Goal: Communication & Community: Ask a question

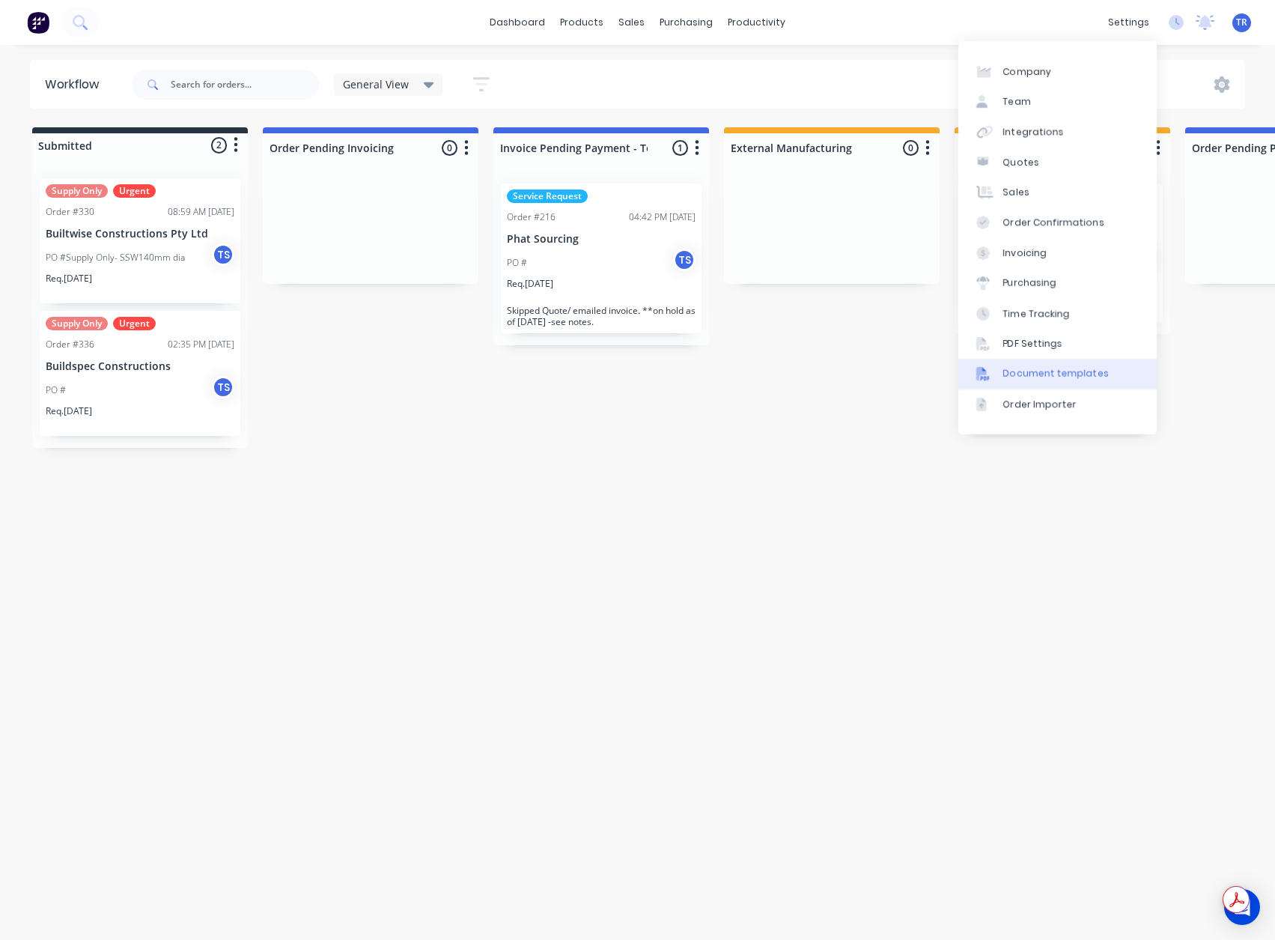
click at [1051, 373] on div "Document templates" at bounding box center [1056, 373] width 106 height 13
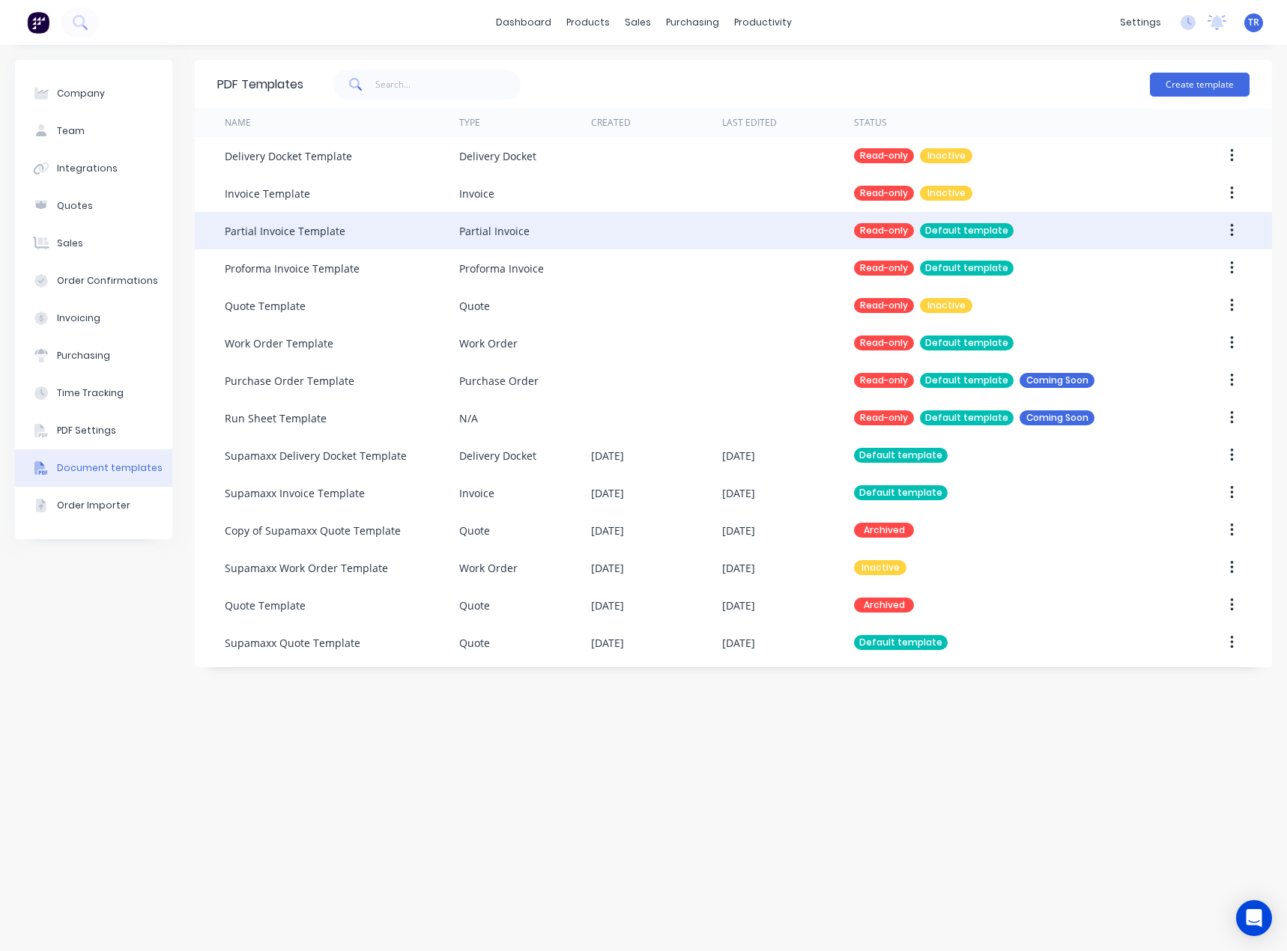
click at [1230, 231] on icon "button" at bounding box center [1231, 230] width 3 height 13
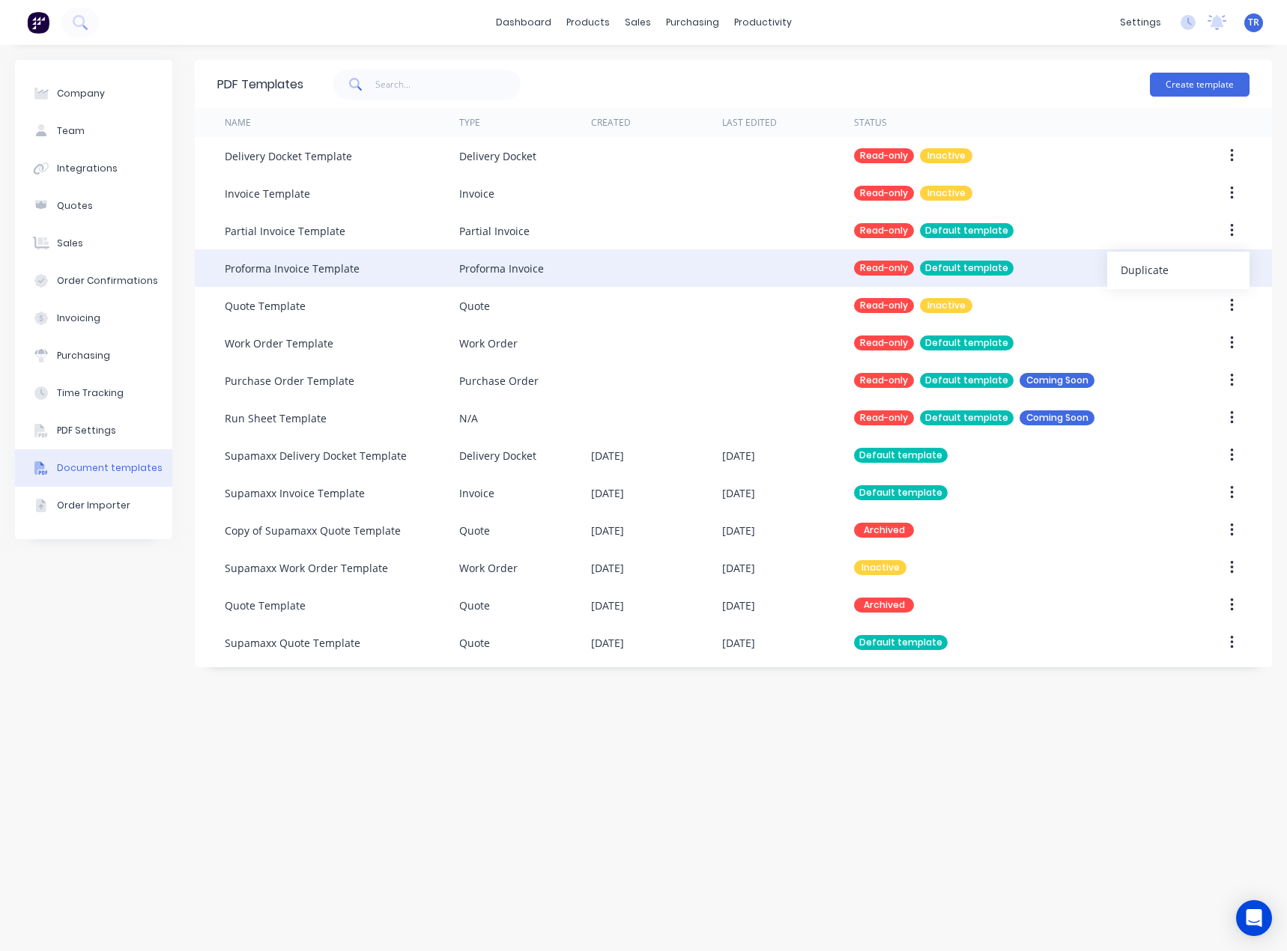
drag, startPoint x: 1192, startPoint y: 264, endPoint x: 1182, endPoint y: 276, distance: 15.4
click at [1192, 264] on div "Duplicate" at bounding box center [1177, 270] width 115 height 22
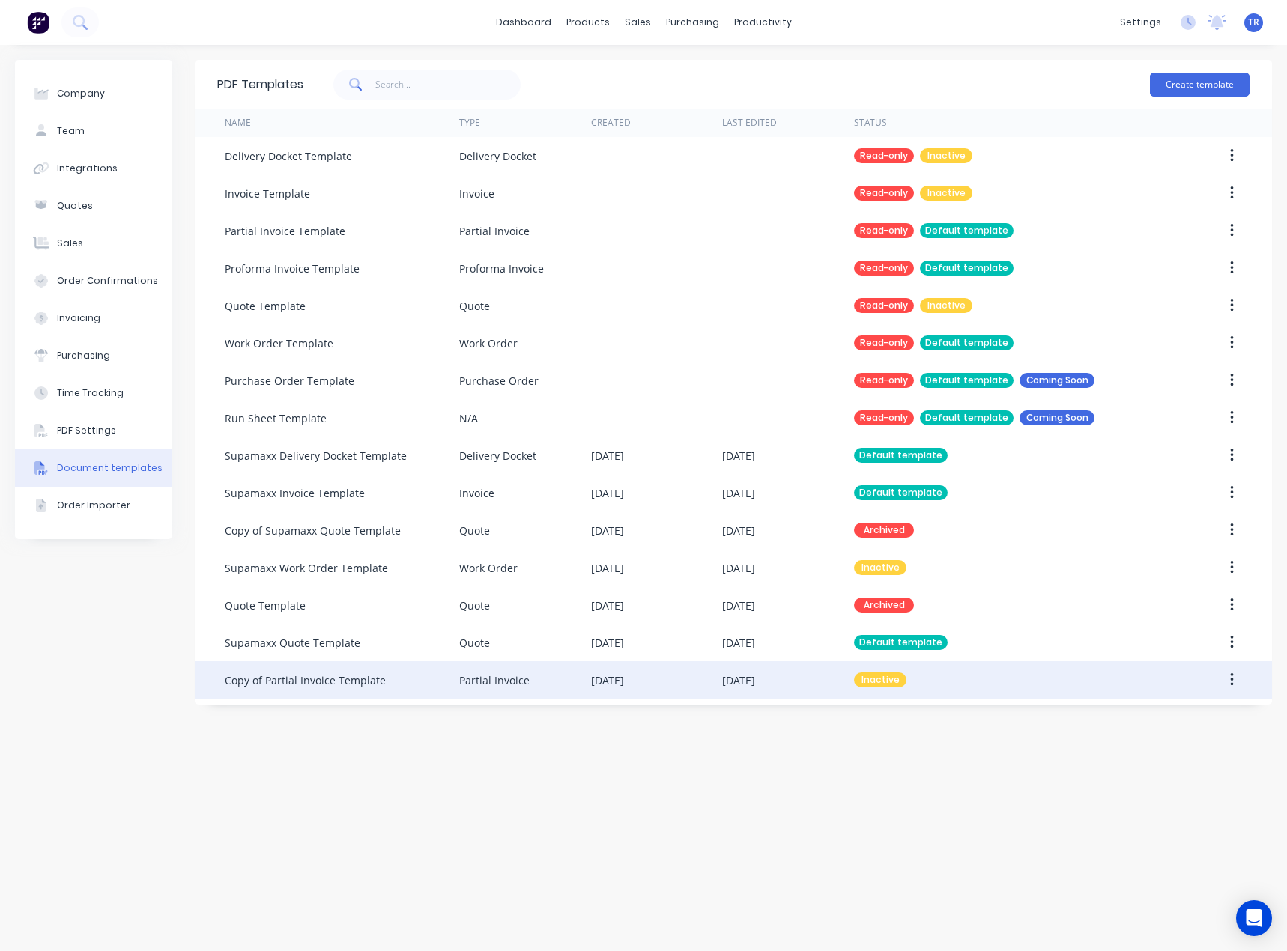
click at [741, 669] on div "04 Sep 2025" at bounding box center [788, 679] width 132 height 37
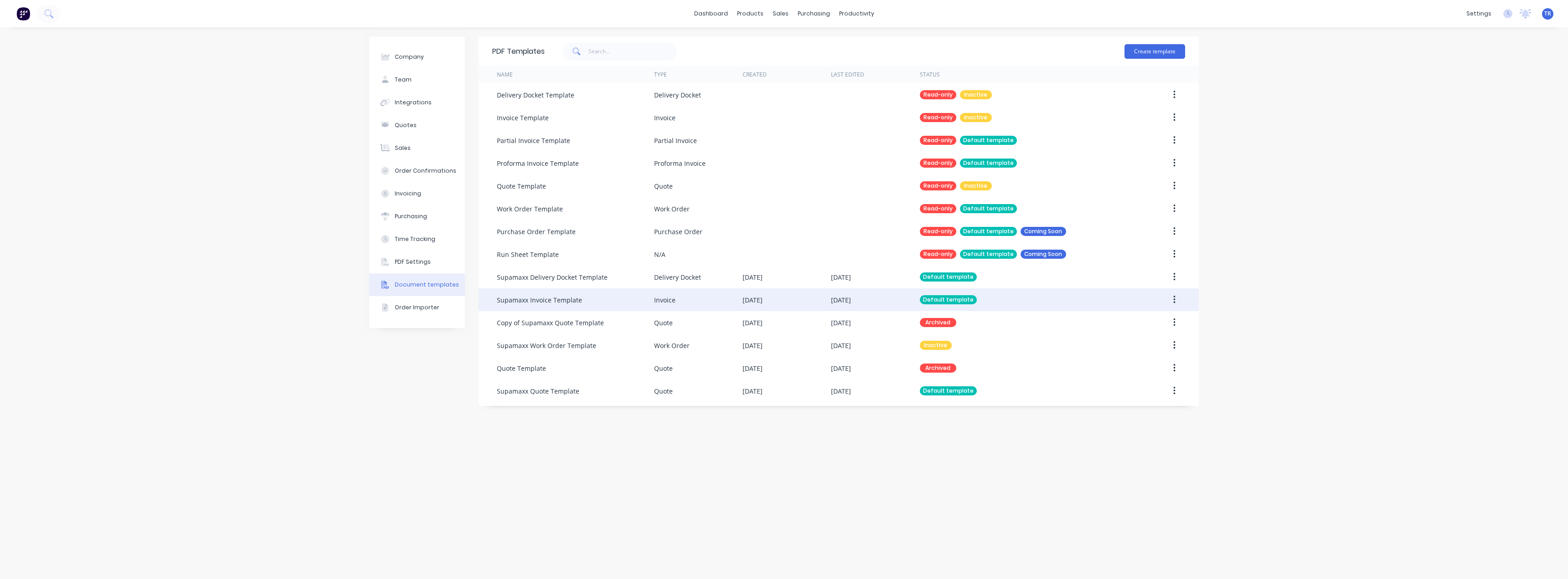
click at [705, 309] on div "Invoice" at bounding box center [698, 299] width 88 height 23
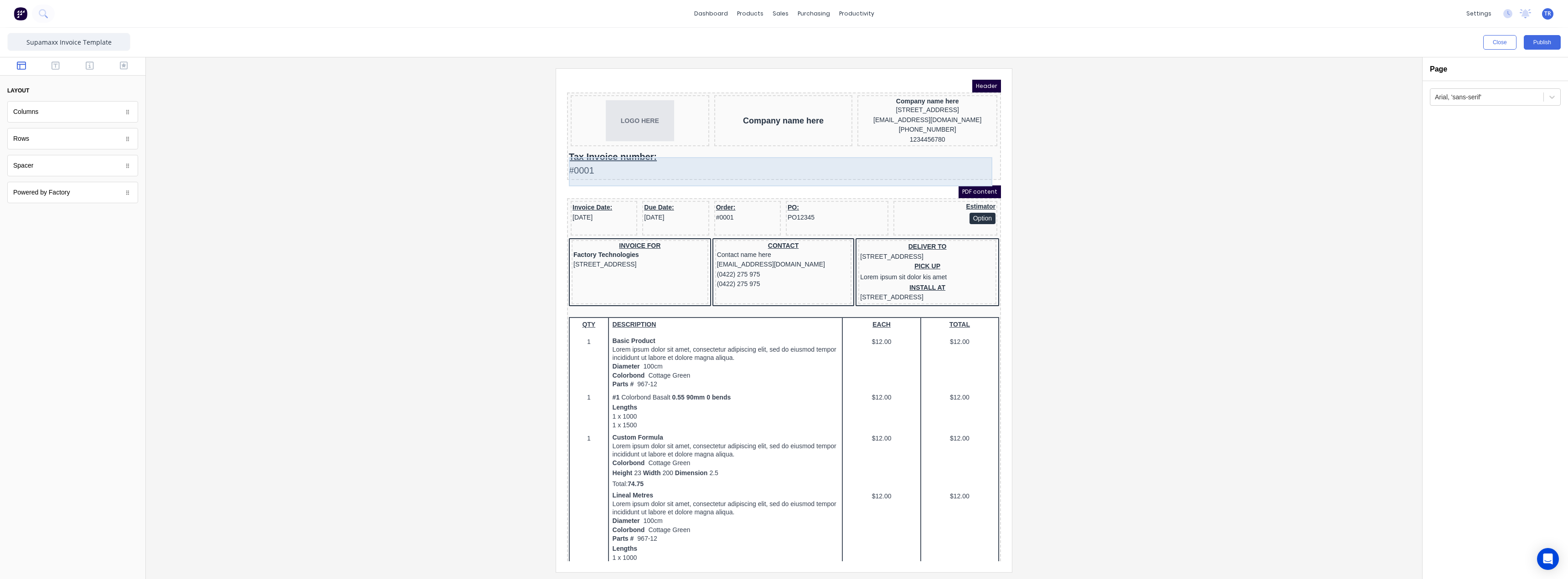
click at [602, 162] on div "Tax Invoice number: #0001" at bounding box center [773, 153] width 430 height 29
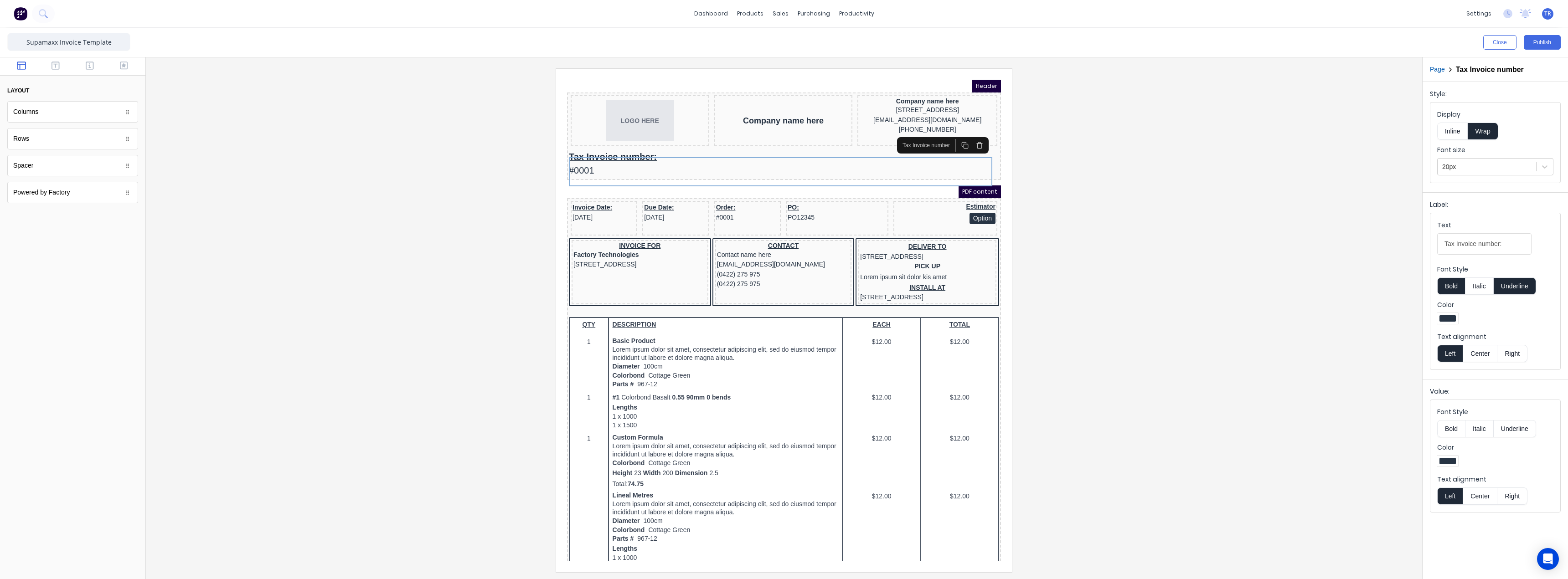
click at [948, 136] on button "button" at bounding box center [954, 134] width 15 height 13
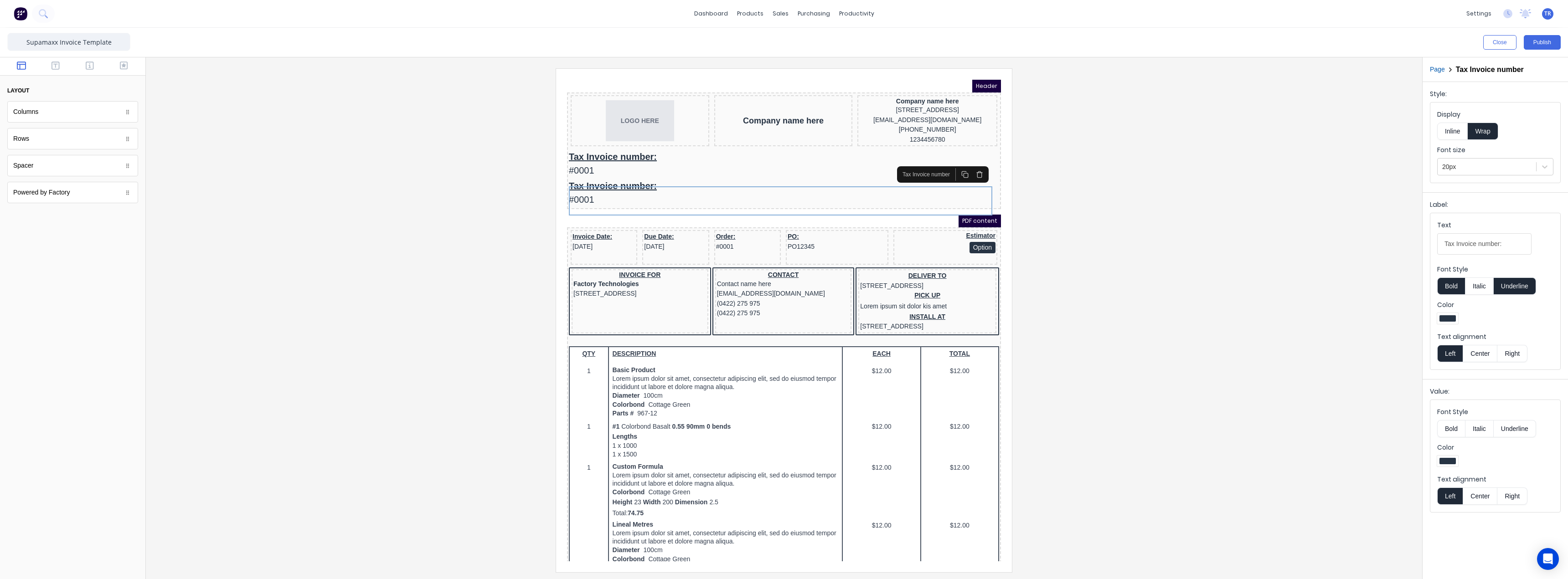
click at [970, 162] on icon "button" at bounding box center [968, 164] width 4 height 5
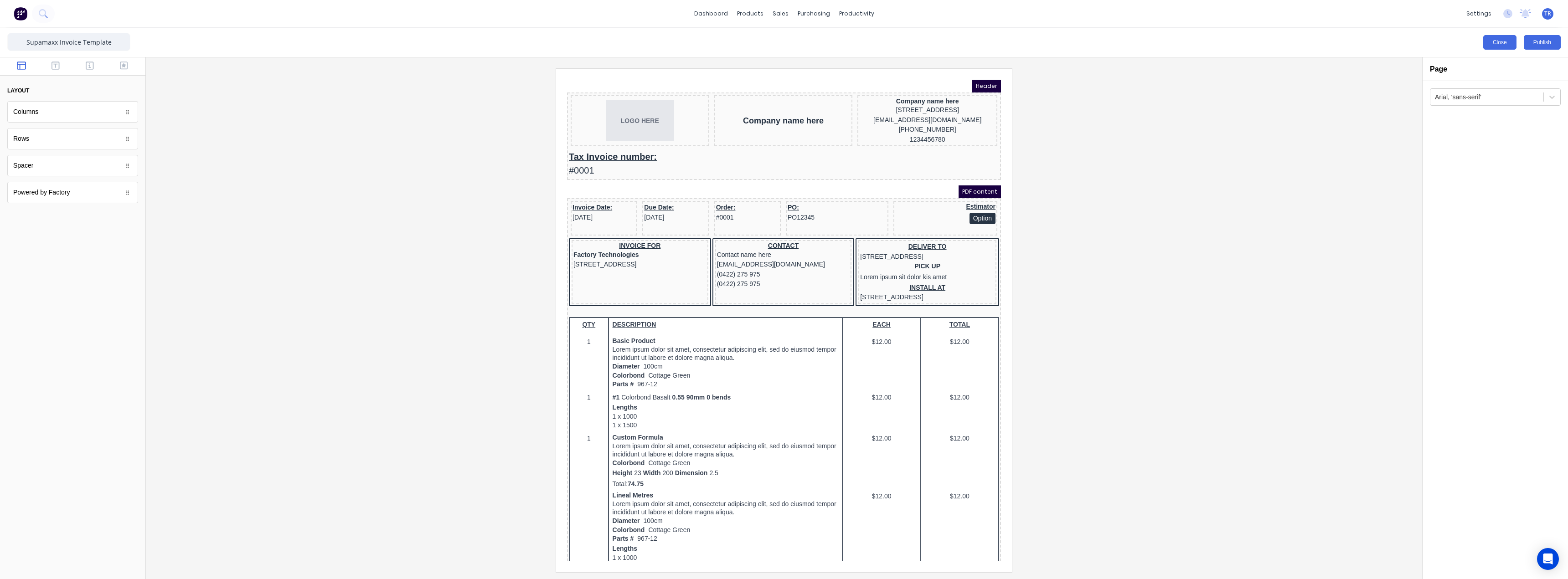
click at [1498, 41] on button "Close" at bounding box center [1500, 43] width 33 height 15
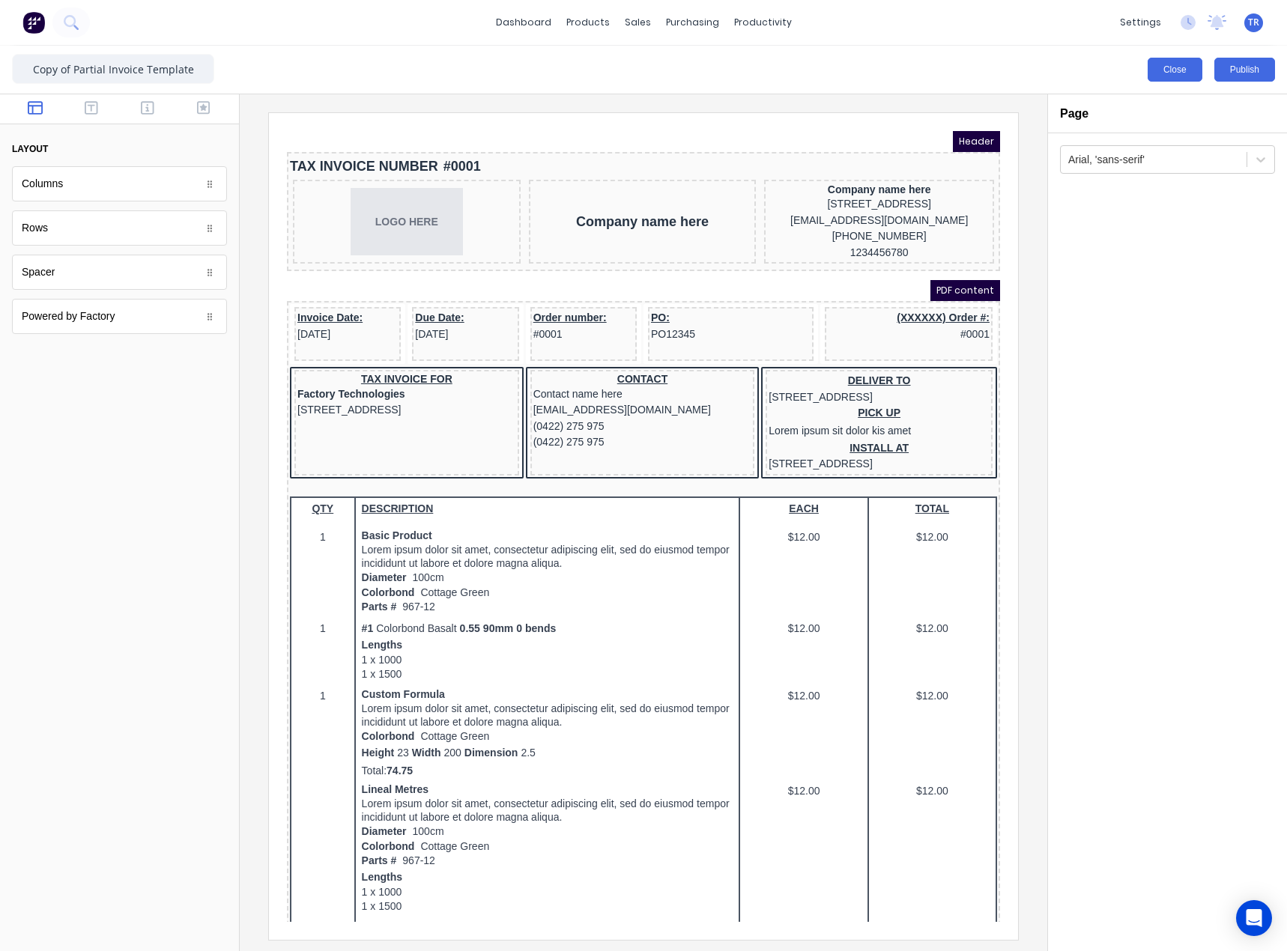
click at [1163, 70] on button "Close" at bounding box center [1174, 70] width 55 height 24
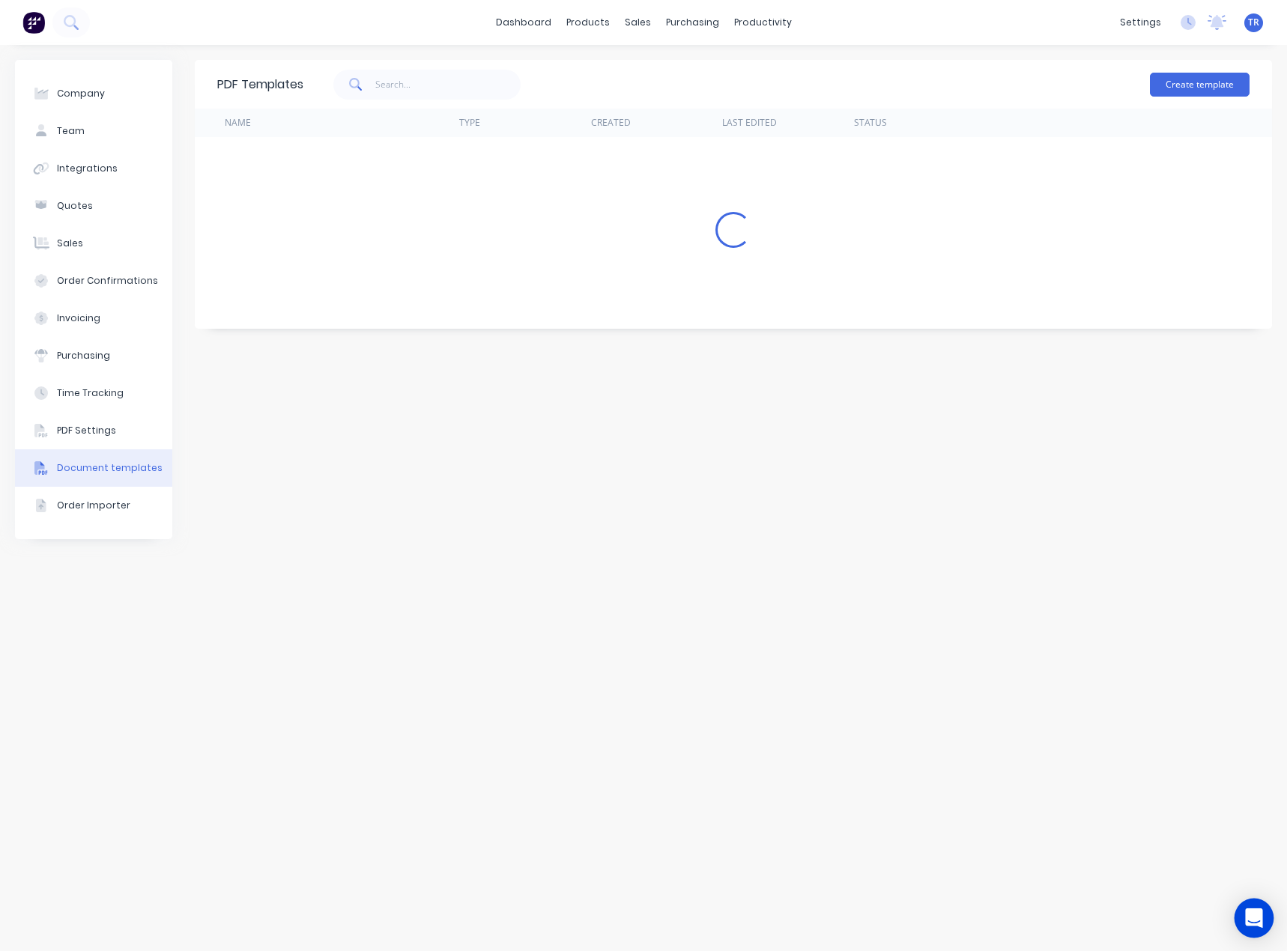
click at [1265, 920] on div "Open Intercom Messenger" at bounding box center [1254, 919] width 40 height 40
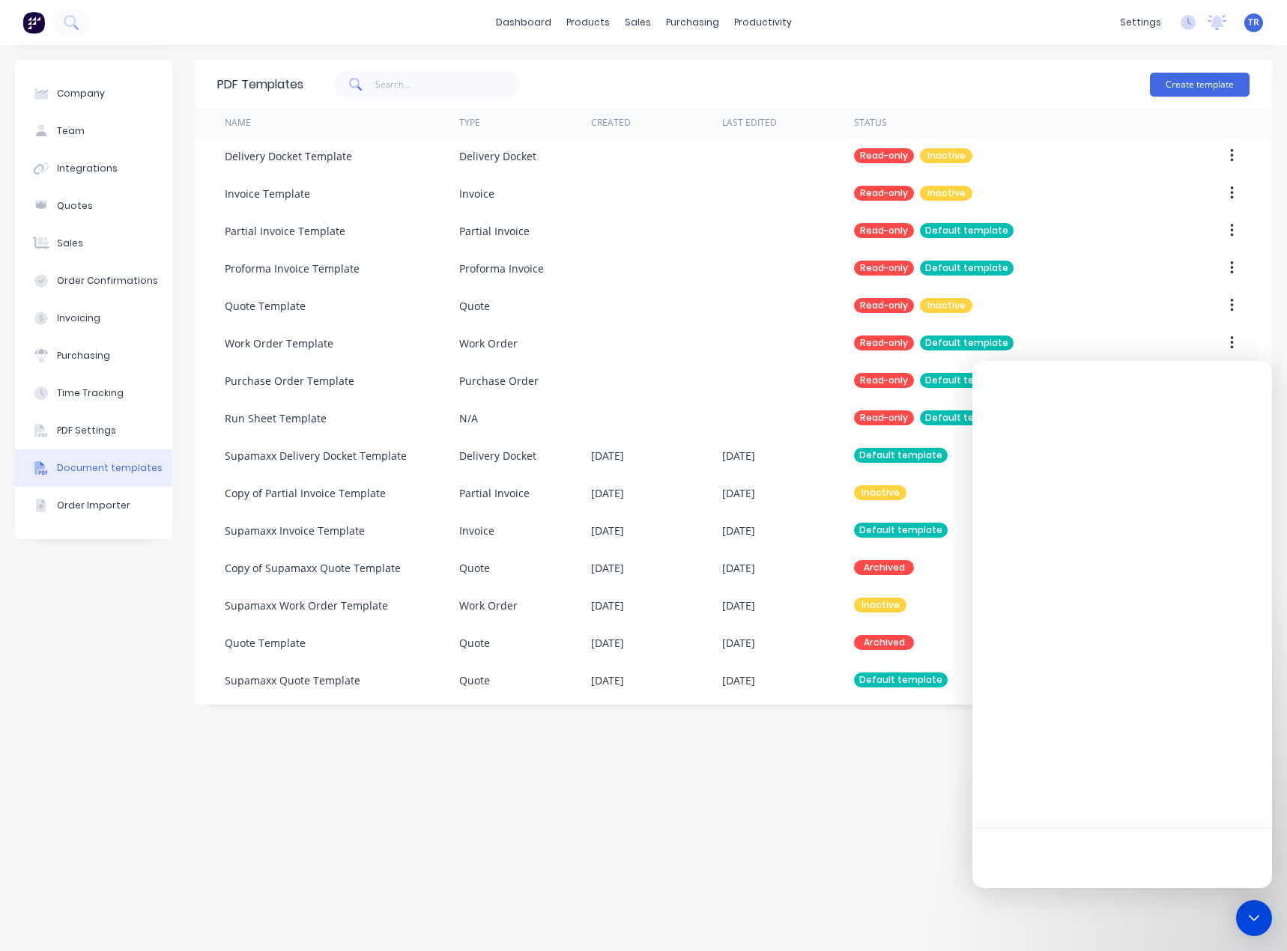
click at [777, 796] on div "PDF Templates Create template Name Type Created Last Edited Status Delivery Doc…" at bounding box center [733, 498] width 1077 height 876
click at [1260, 926] on icon "Open Intercom Messenger" at bounding box center [1253, 917] width 19 height 19
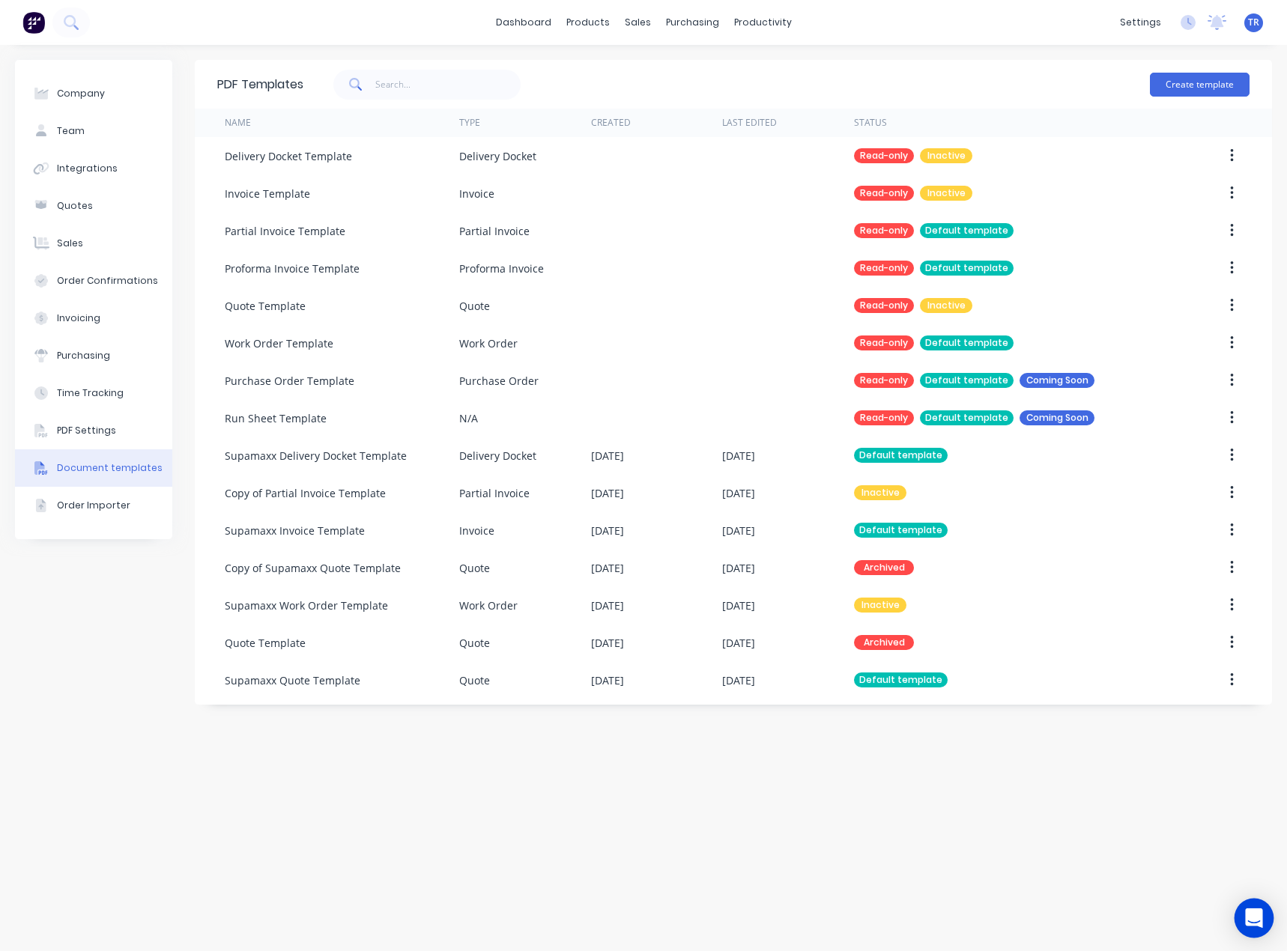
click at [1250, 915] on icon "Open Intercom Messenger" at bounding box center [1253, 917] width 17 height 19
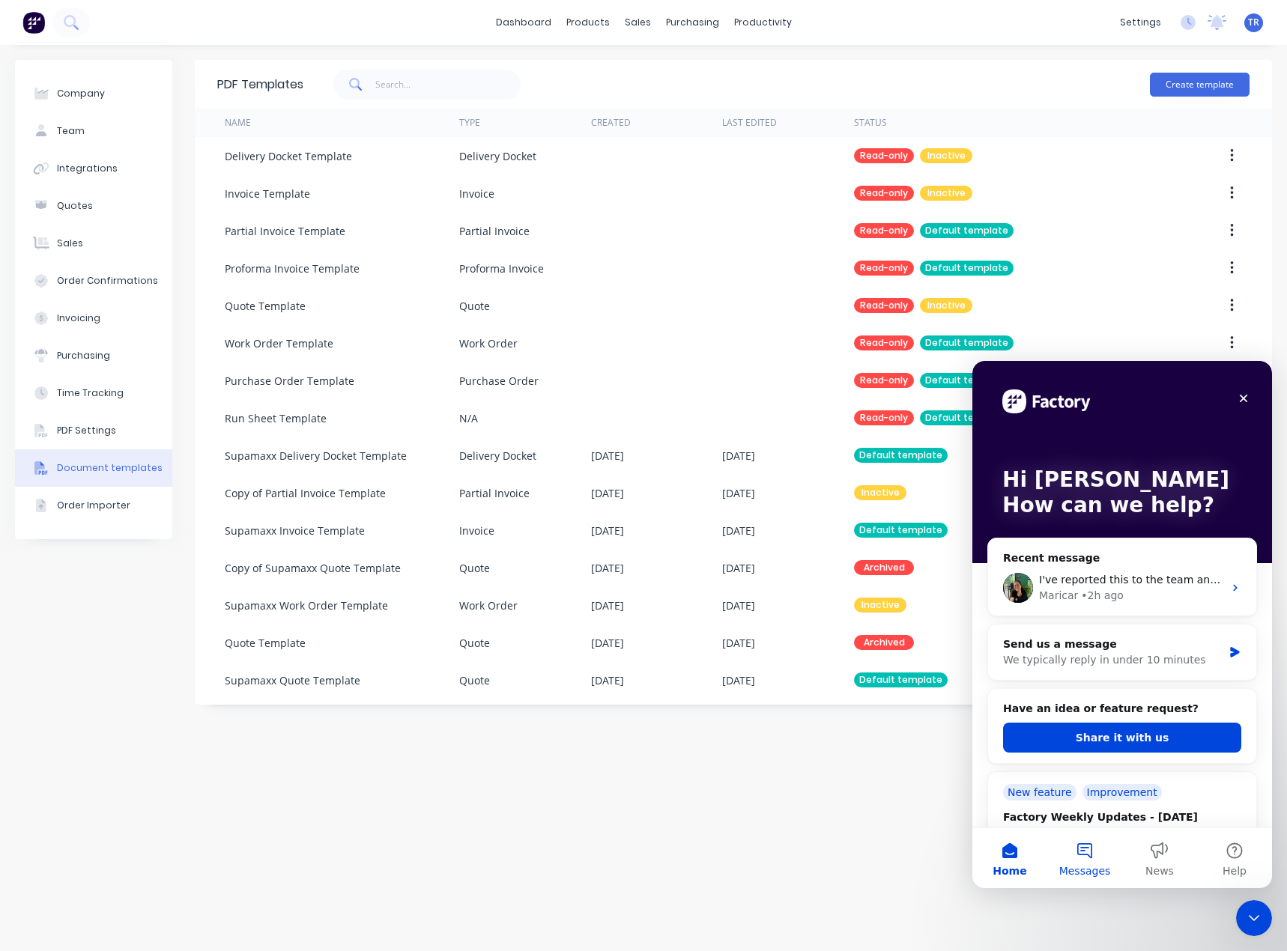
click at [1070, 854] on button "Messages" at bounding box center [1084, 858] width 75 height 60
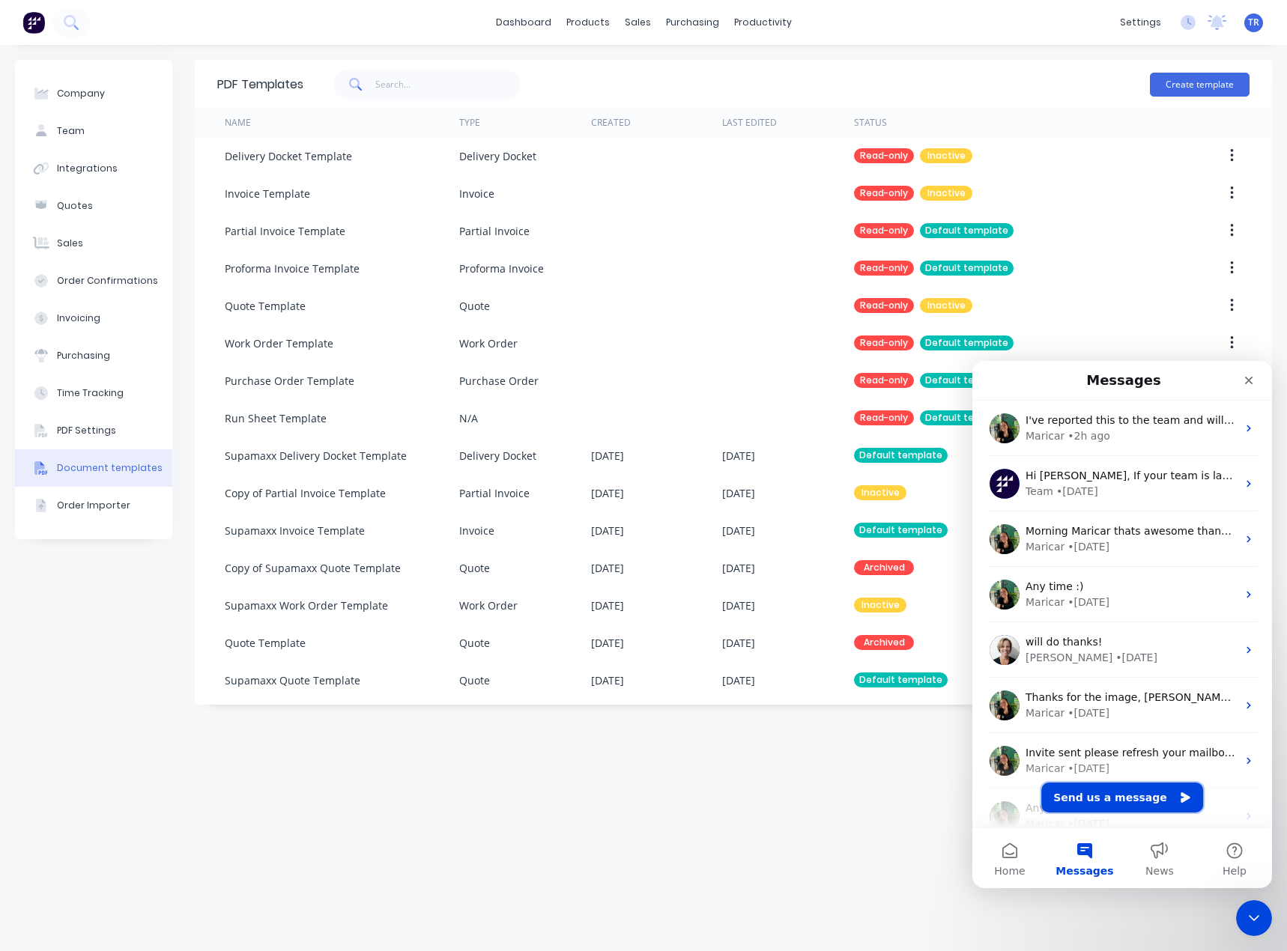
click at [1124, 788] on button "Send us a message" at bounding box center [1122, 798] width 162 height 30
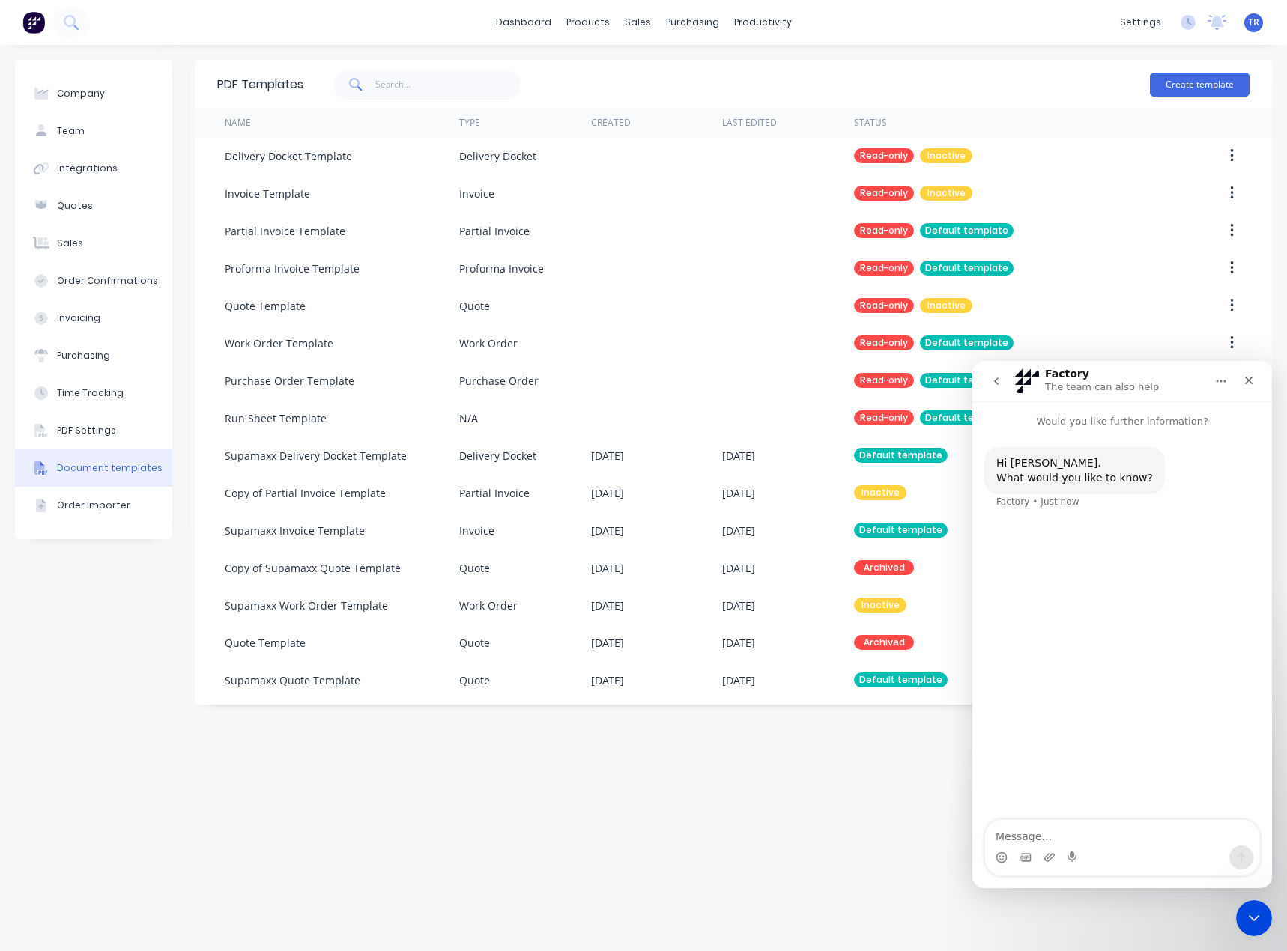
click at [1091, 844] on textarea "Message…" at bounding box center [1122, 832] width 274 height 25
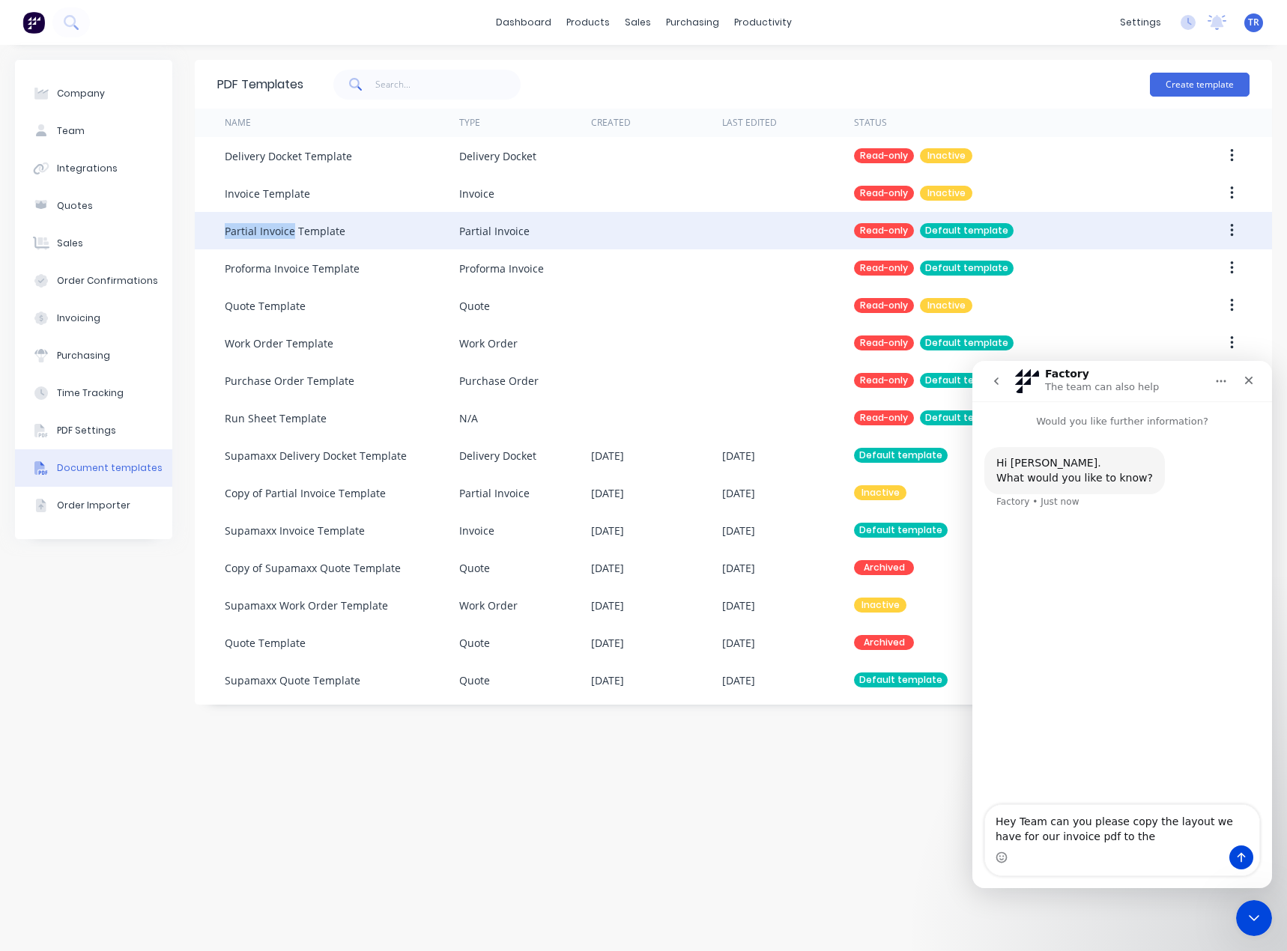
drag, startPoint x: 219, startPoint y: 229, endPoint x: 291, endPoint y: 235, distance: 72.1
click at [291, 235] on div "Partial Invoice Template Partial Invoice Read-only Default template" at bounding box center [733, 230] width 1077 height 37
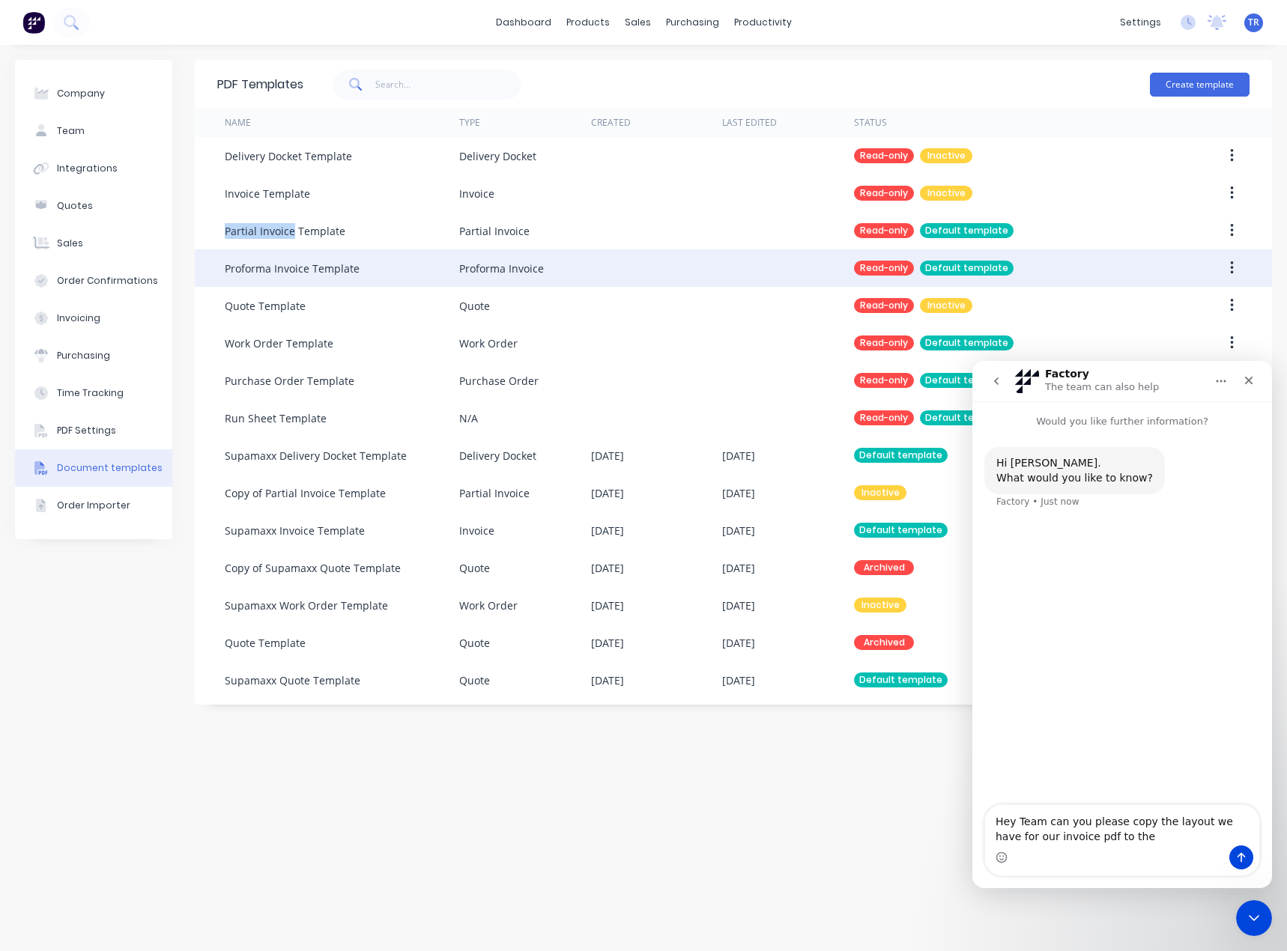
copy div "Partial Invoice"
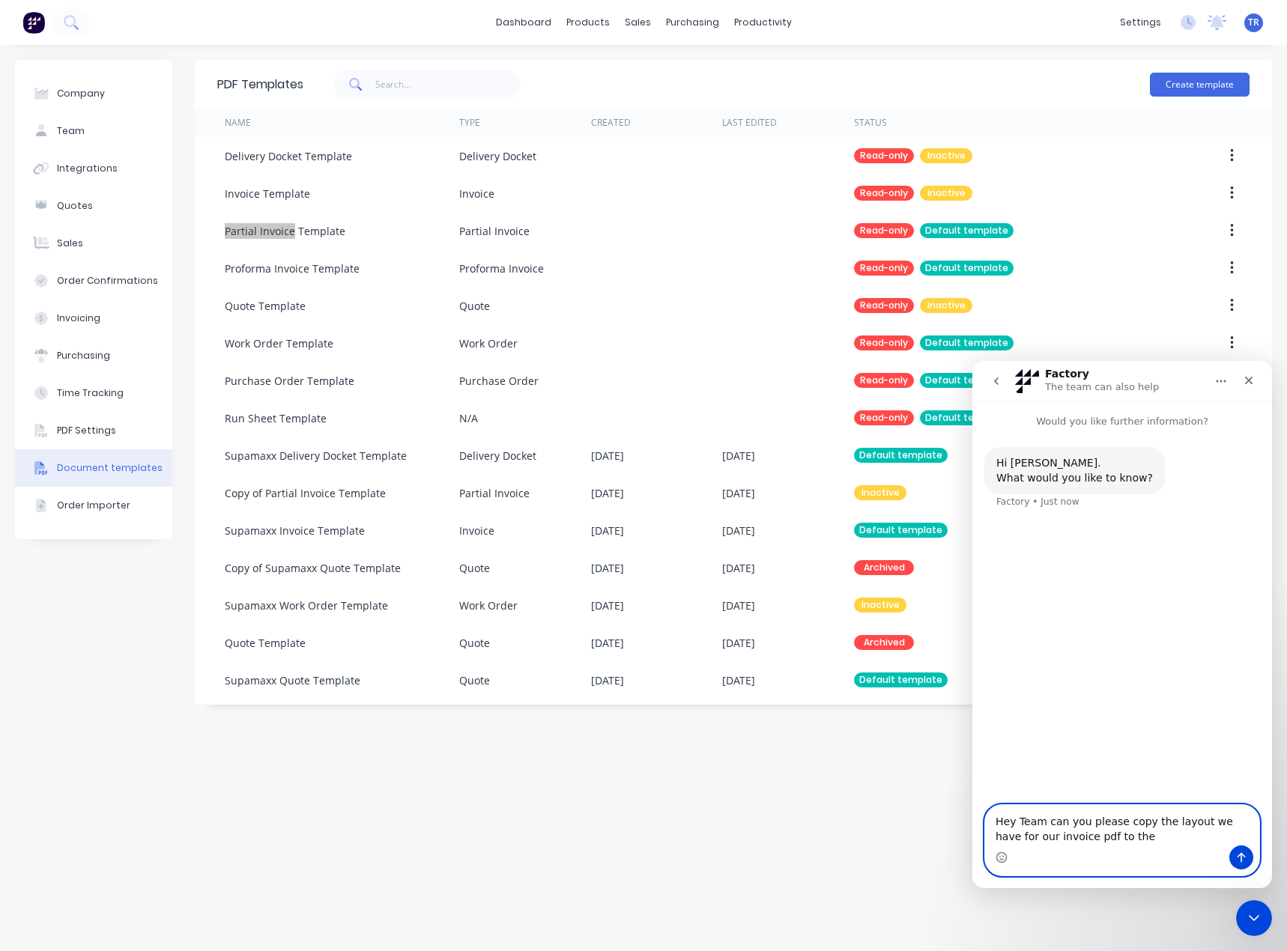
click at [1136, 838] on textarea "Hey Team can you please copy the layout we have for our invoice pdf to the" at bounding box center [1122, 825] width 274 height 40
paste textarea "Partial Invoice"
type textarea "Hey Team can you please copy the layout we have for our invoice pdf to the Part…"
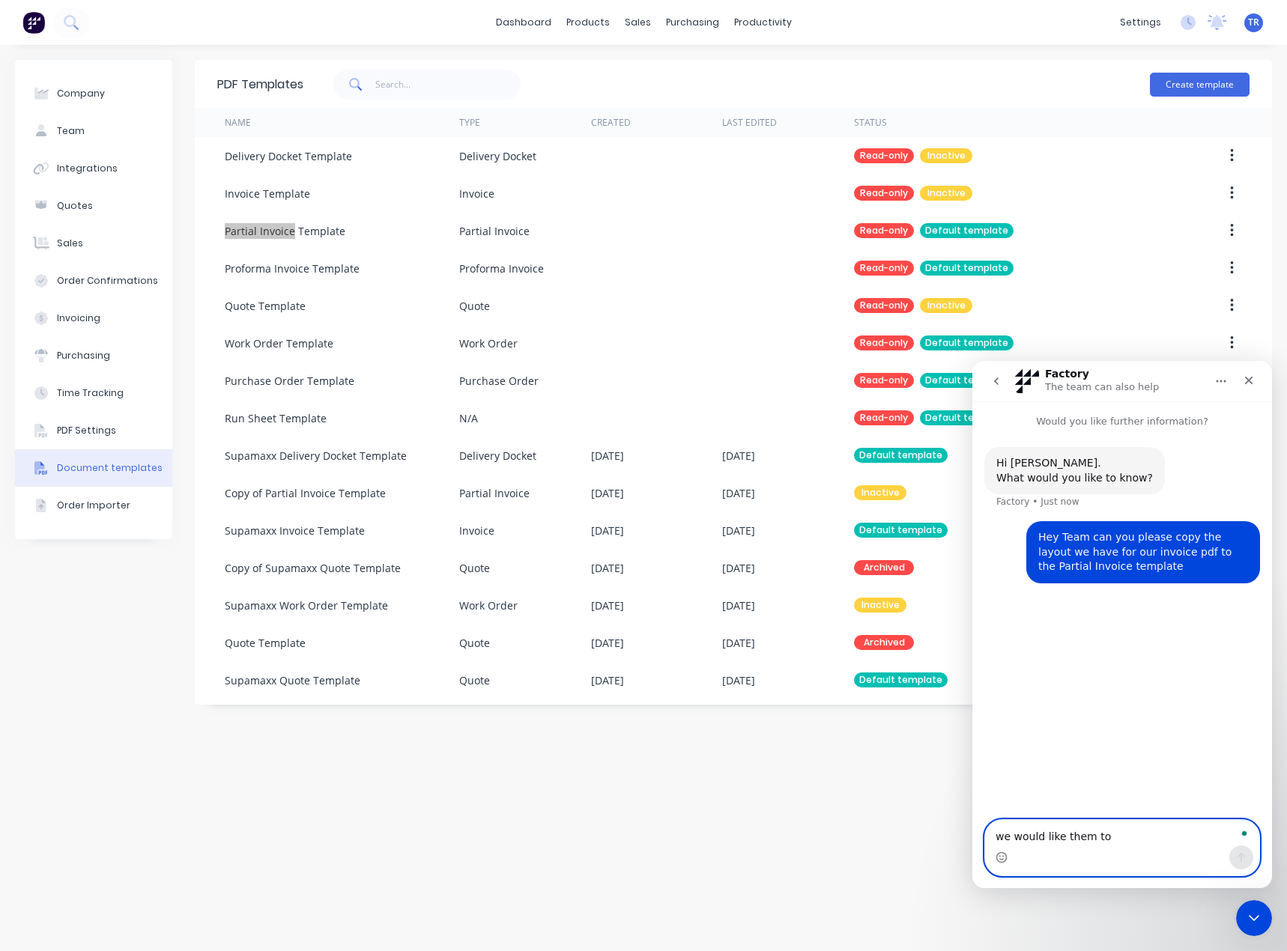
type textarea "we would like them to"
type textarea "we would like them to look the same if possible"
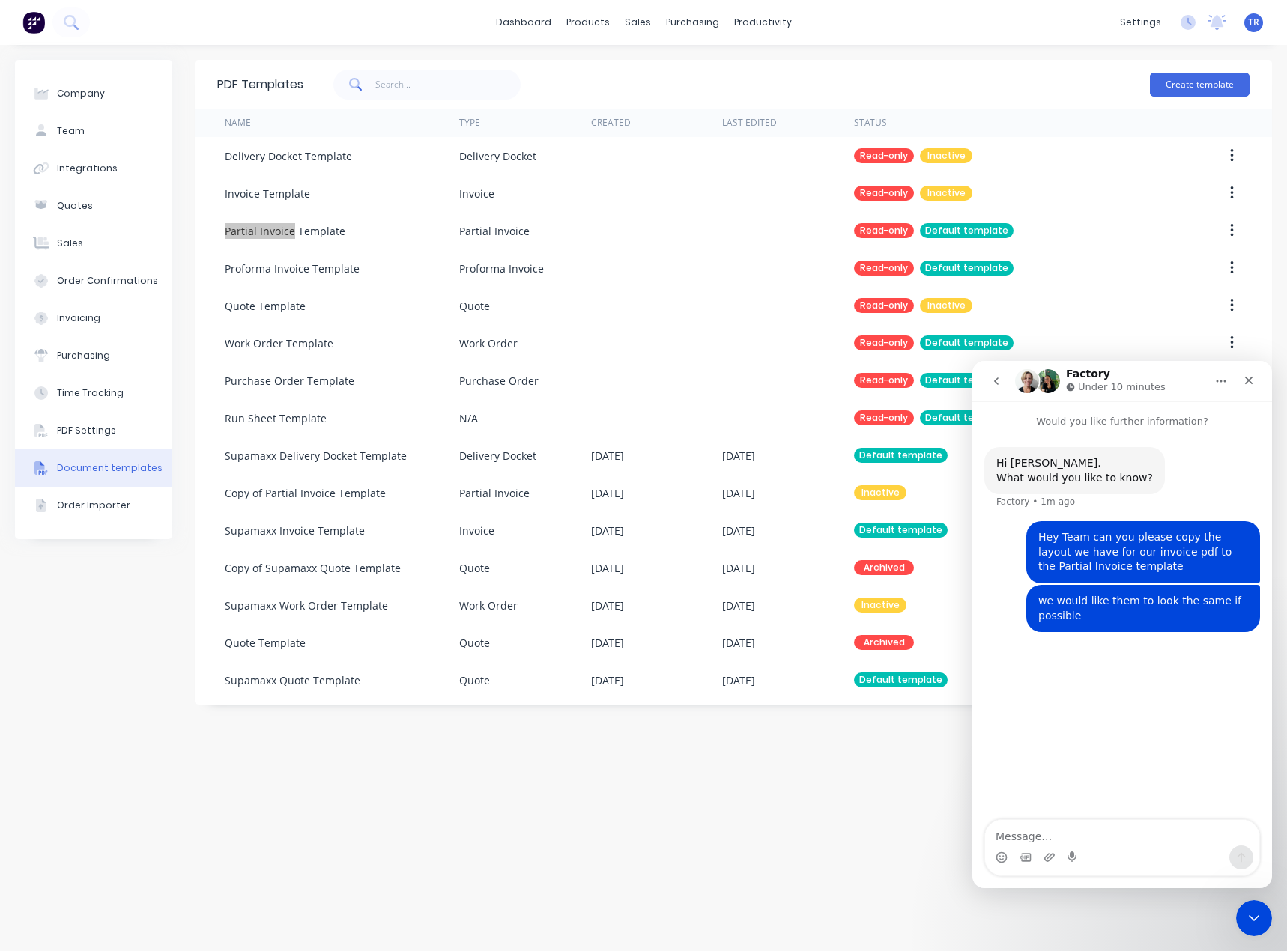
click at [992, 379] on icon "go back" at bounding box center [996, 381] width 12 height 12
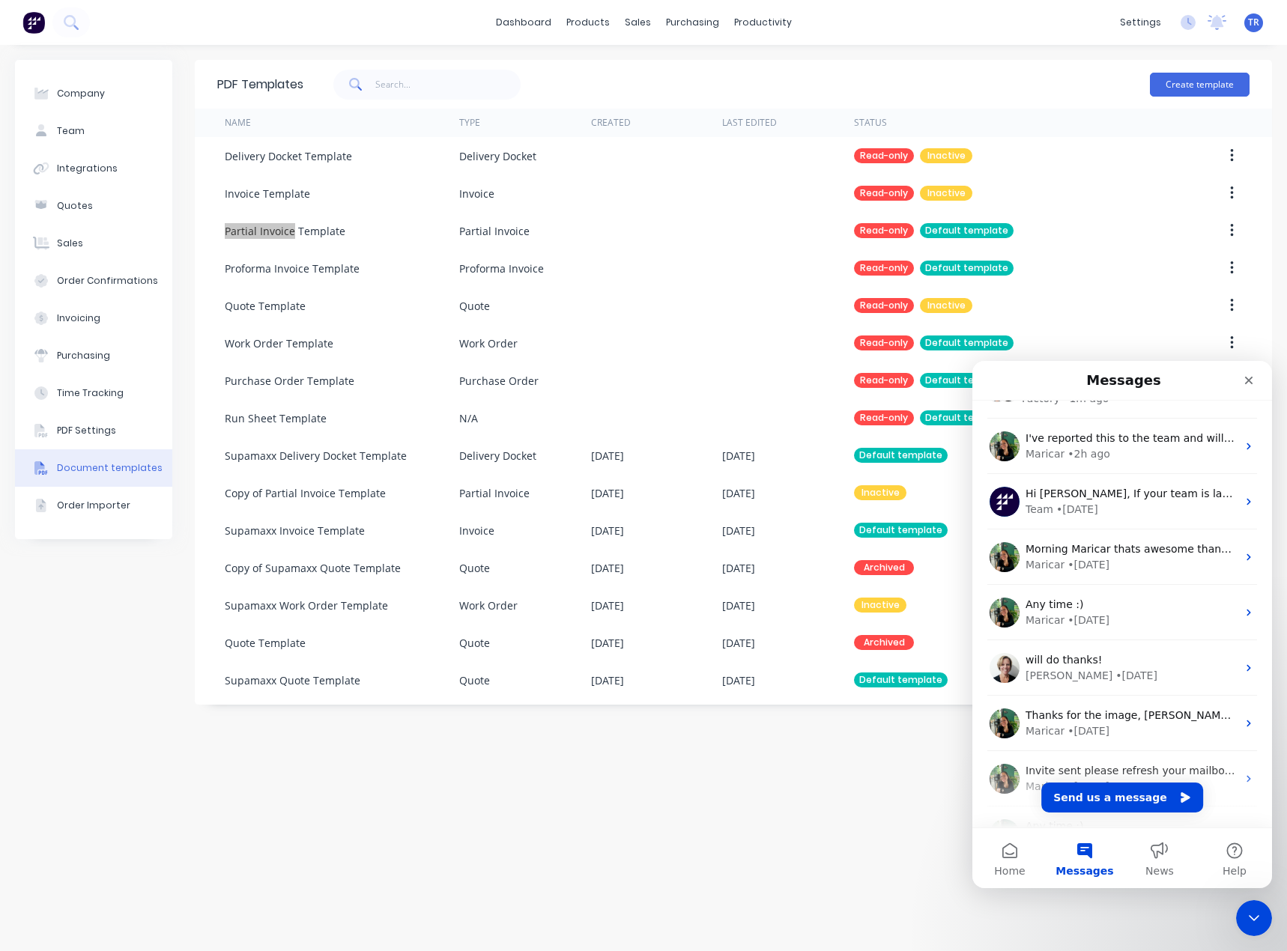
scroll to position [75, 0]
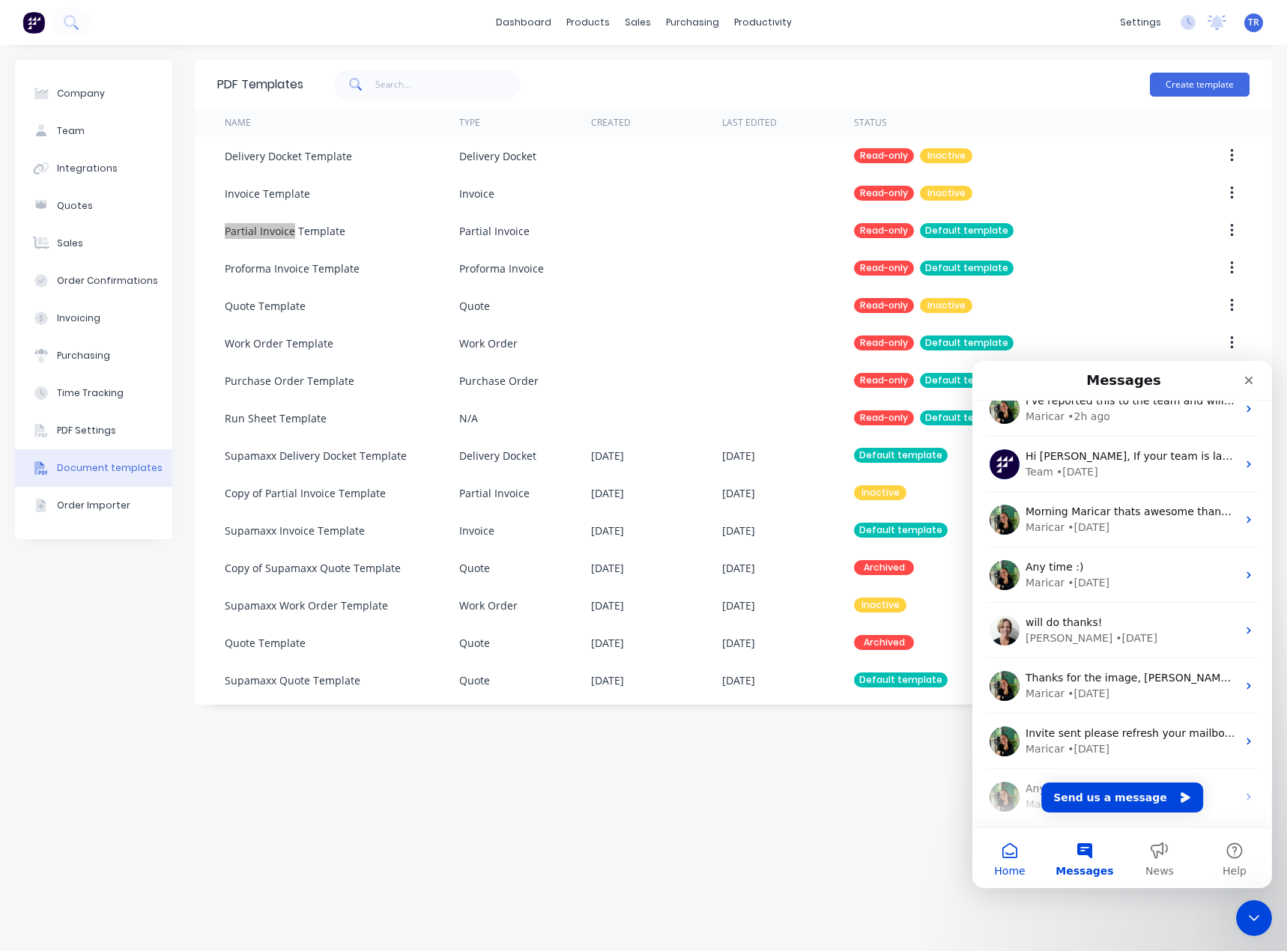
click at [1005, 854] on button "Home" at bounding box center [1009, 858] width 75 height 60
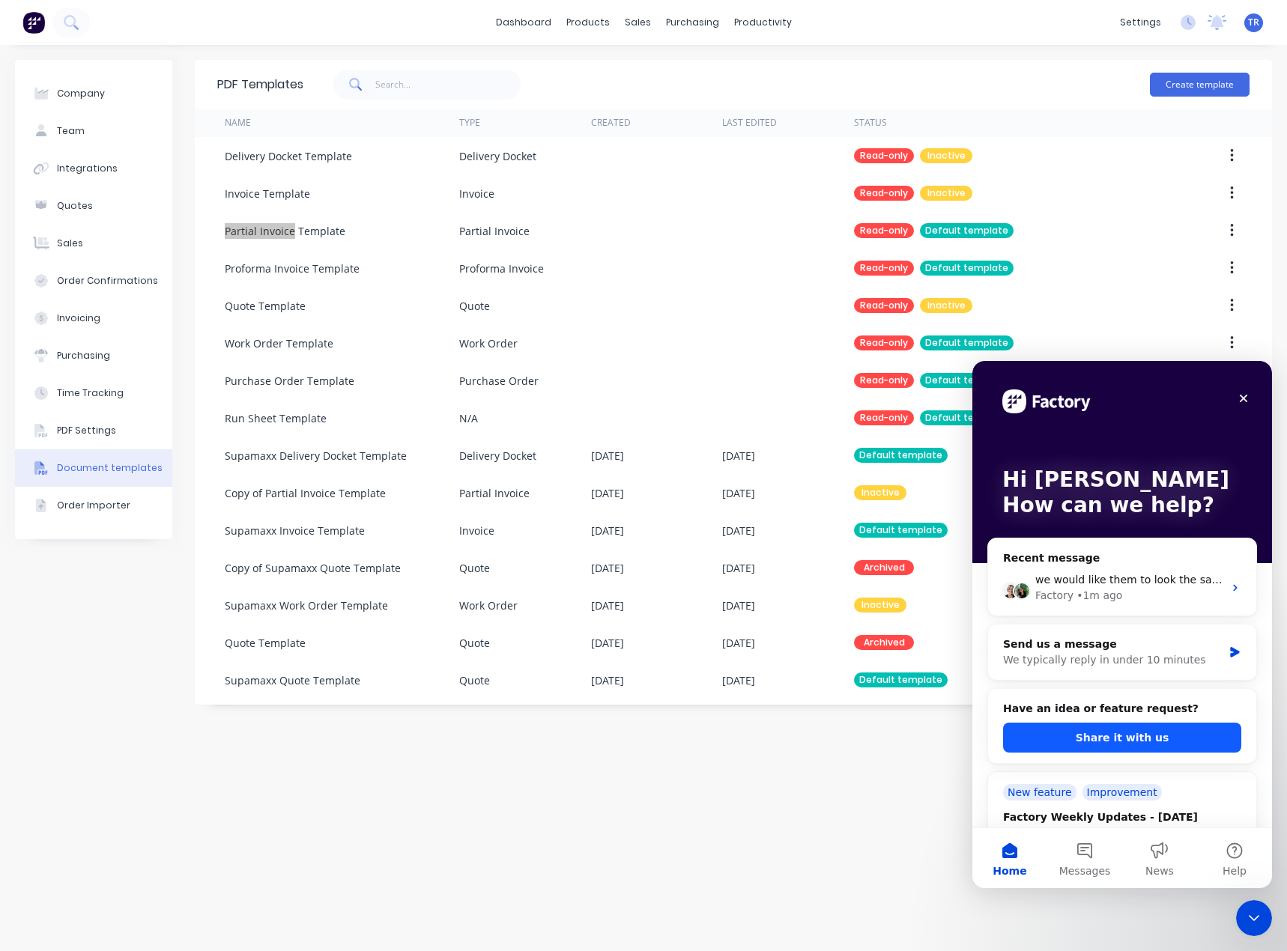
click at [1071, 733] on button "Share it with us" at bounding box center [1122, 738] width 238 height 30
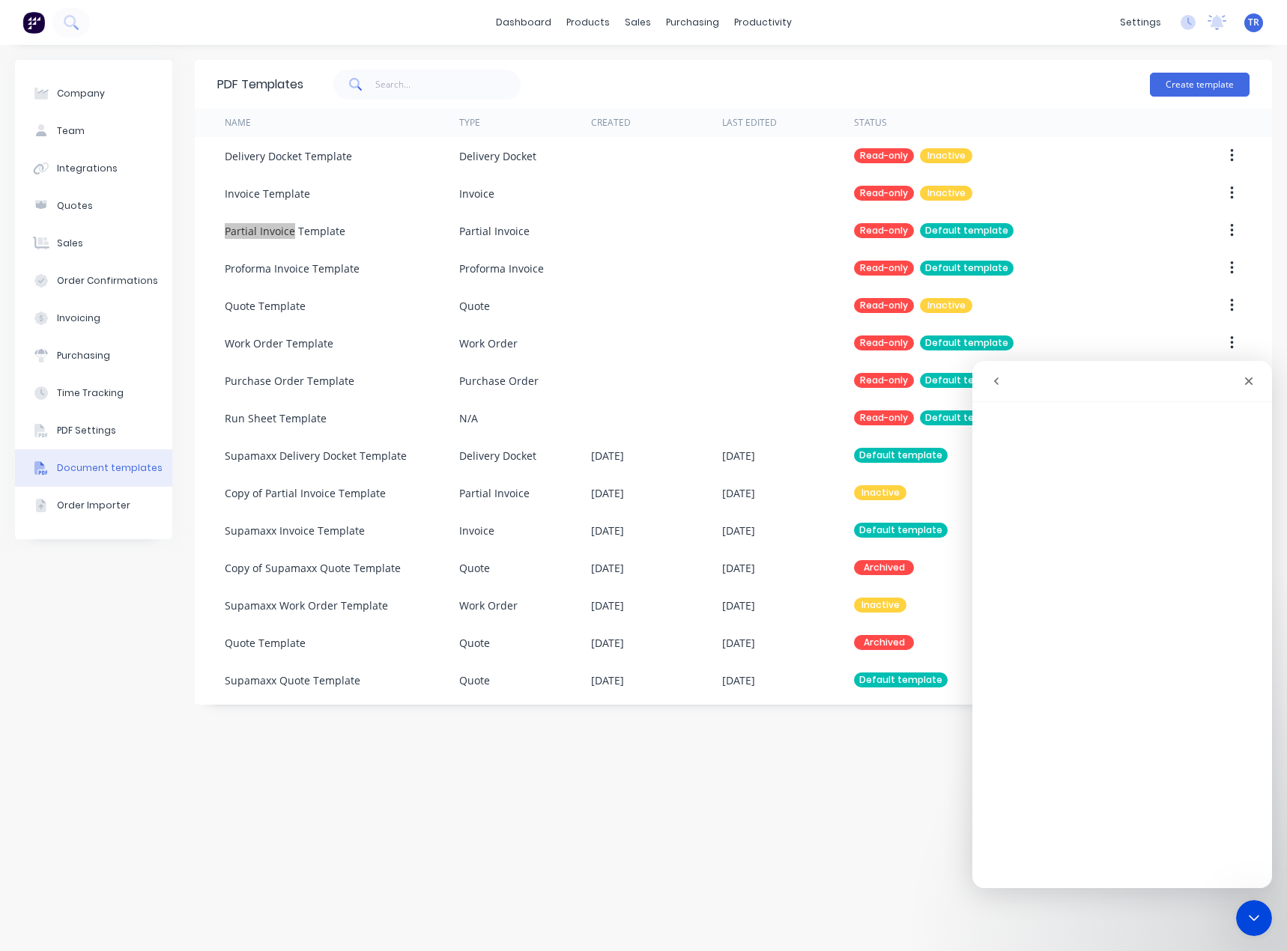
click at [998, 385] on icon "go back" at bounding box center [996, 381] width 12 height 12
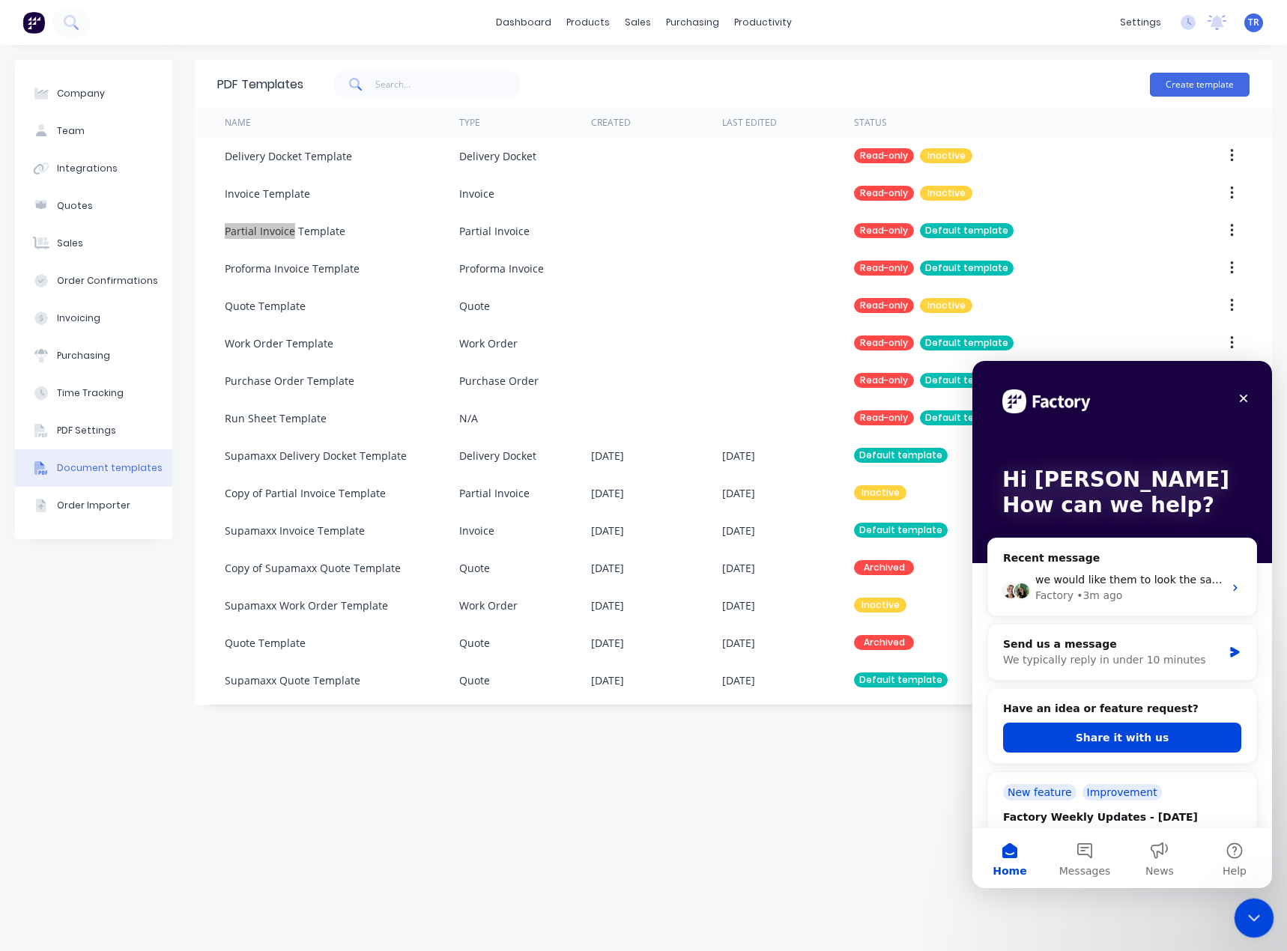
drag, startPoint x: 2473, startPoint y: 1796, endPoint x: 1245, endPoint y: 911, distance: 1513.4
click at [1245, 911] on icon "Close Intercom Messenger" at bounding box center [1251, 916] width 18 height 18
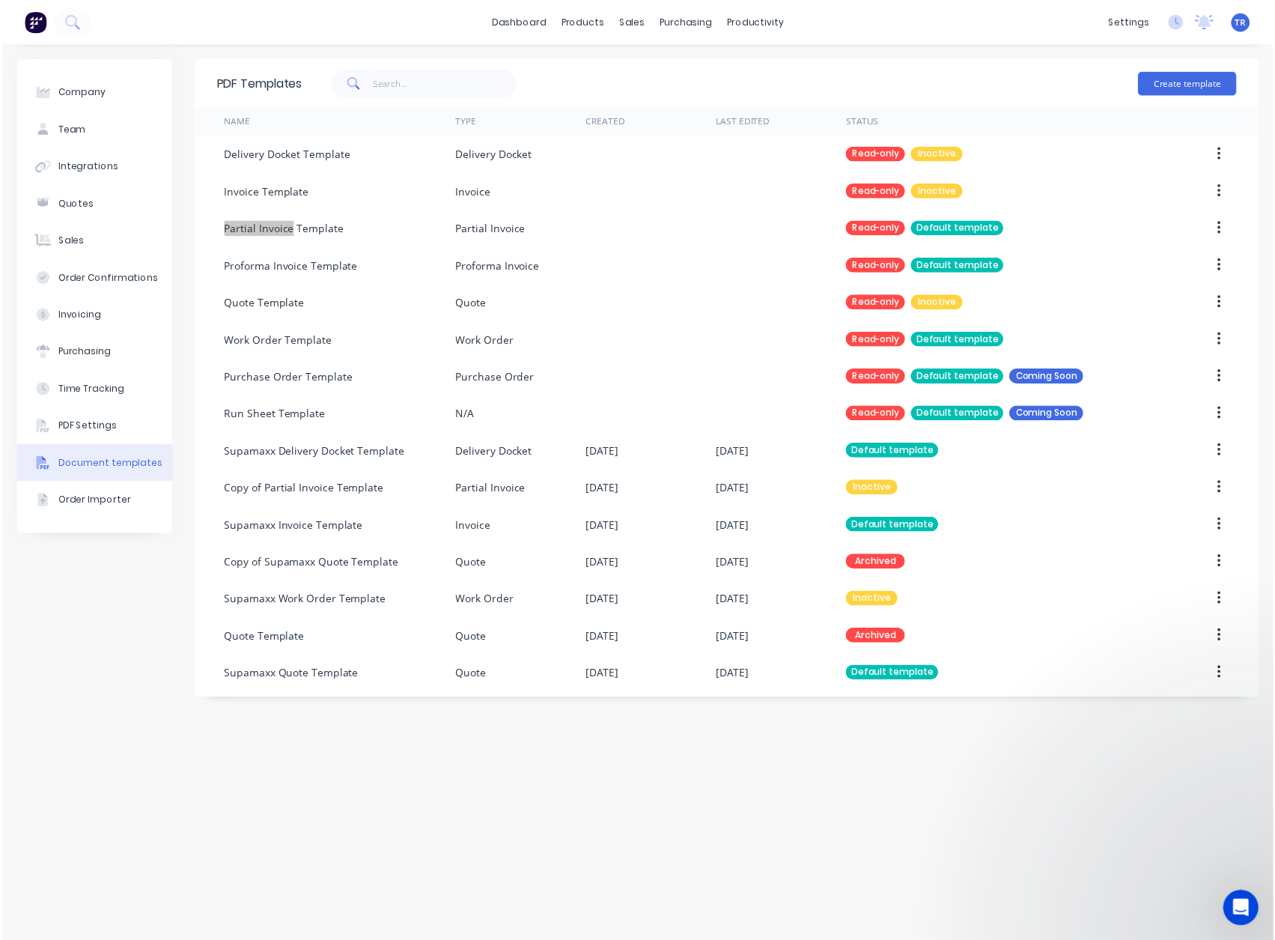
scroll to position [0, 0]
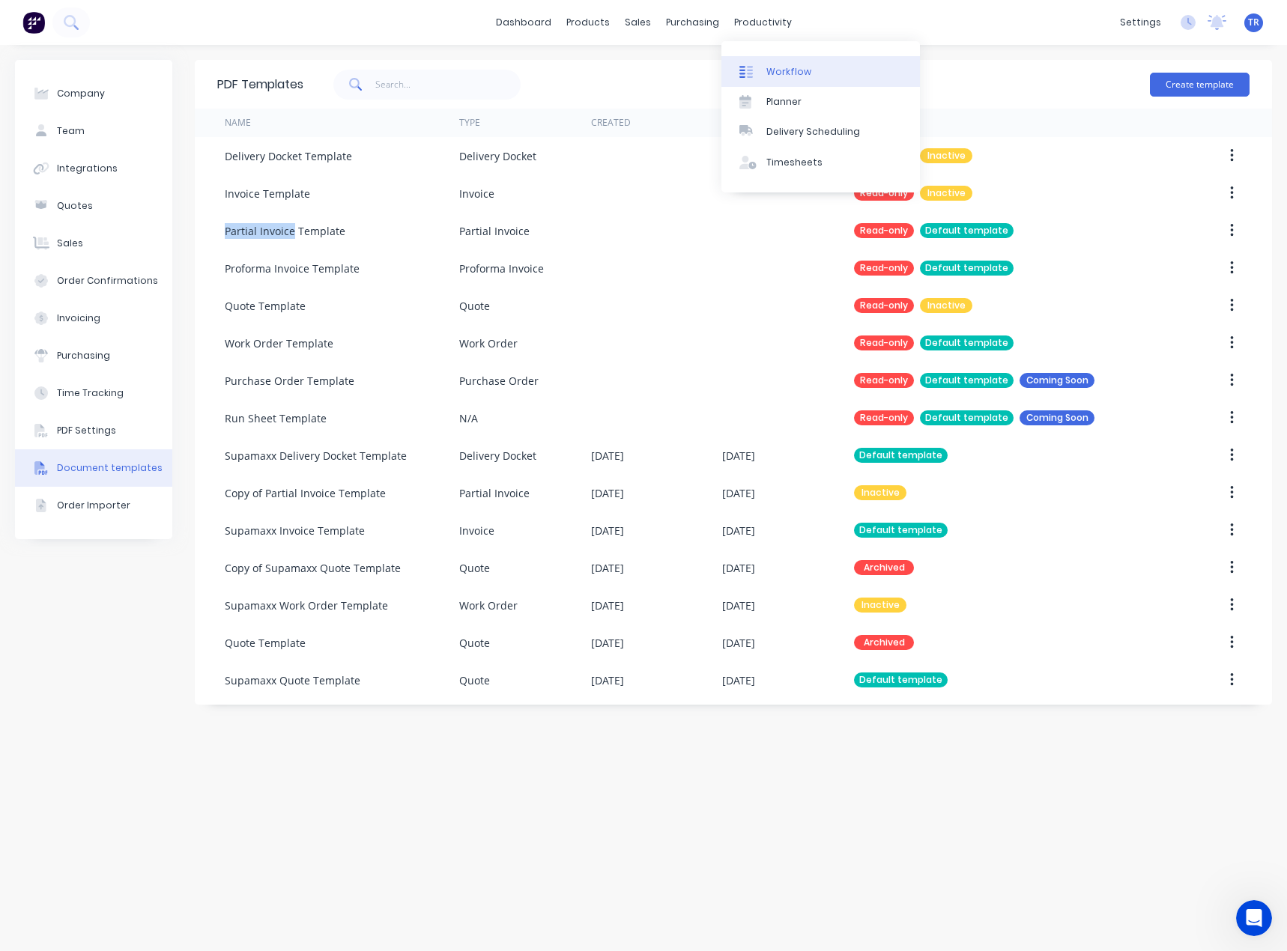
click at [774, 68] on div "Workflow" at bounding box center [788, 71] width 45 height 13
